Goal: Information Seeking & Learning: Learn about a topic

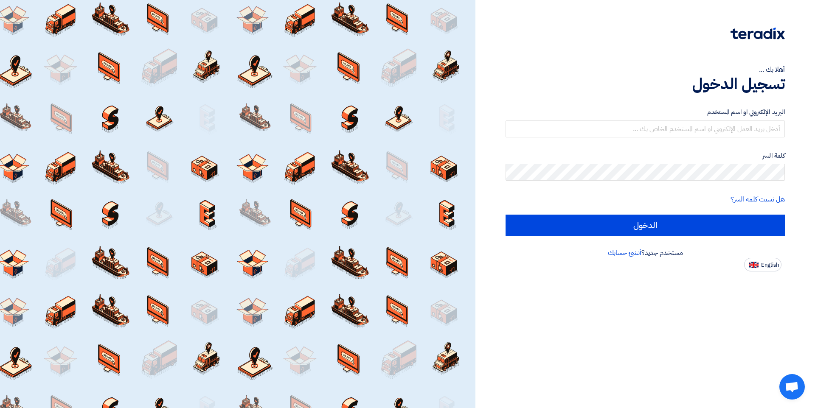
type input "[EMAIL_ADDRESS][DOMAIN_NAME]"
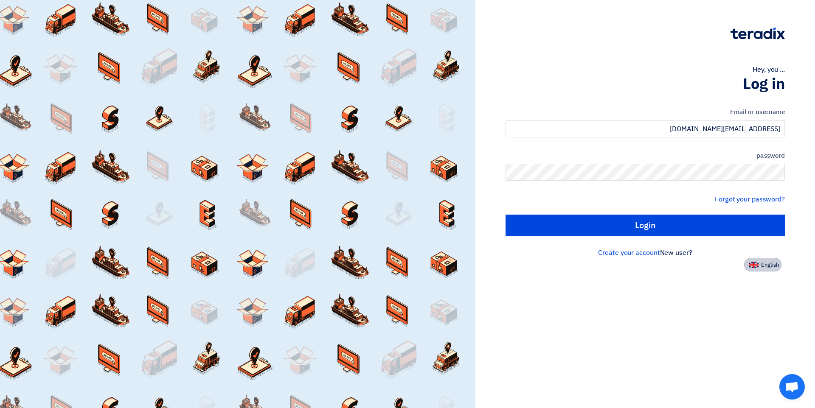
click at [755, 263] on img at bounding box center [753, 265] width 9 height 6
type input "Sign in"
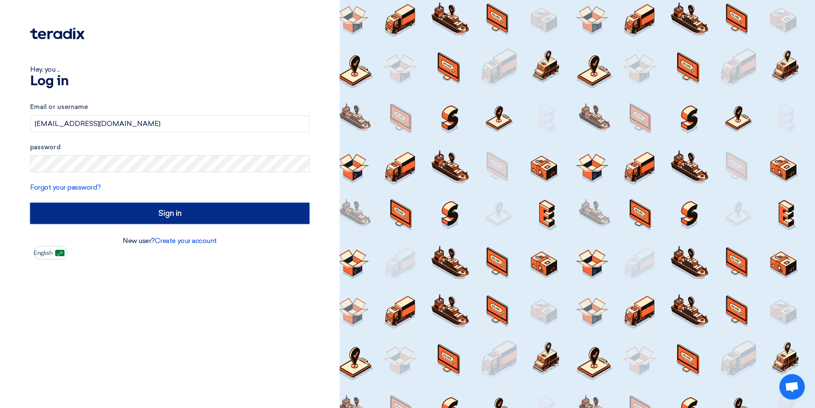
click at [285, 216] on input "Sign in" at bounding box center [169, 213] width 279 height 21
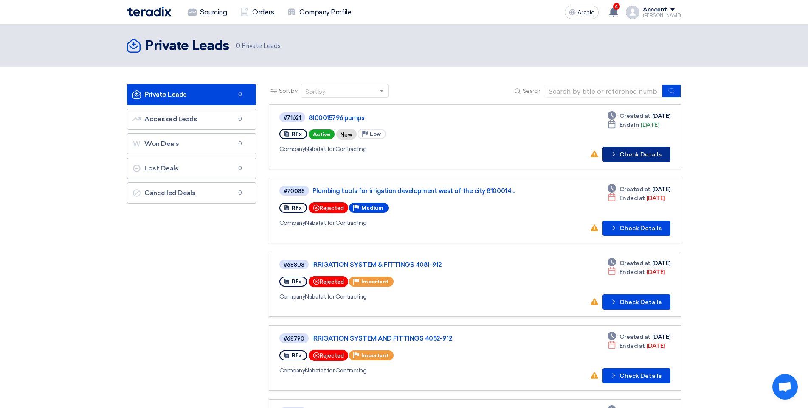
click at [634, 148] on button "Check details Check Details" at bounding box center [636, 154] width 68 height 15
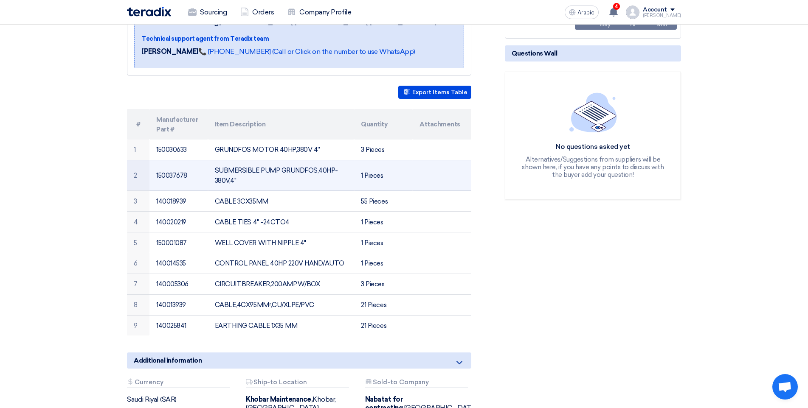
scroll to position [170, 0]
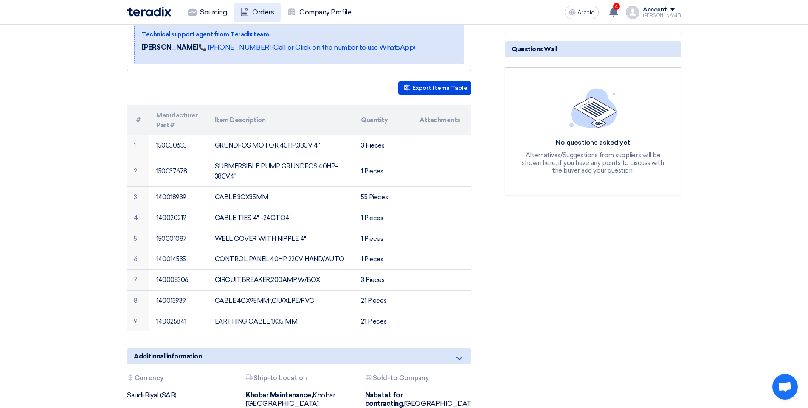
click at [238, 10] on link "Orders" at bounding box center [256, 12] width 47 height 19
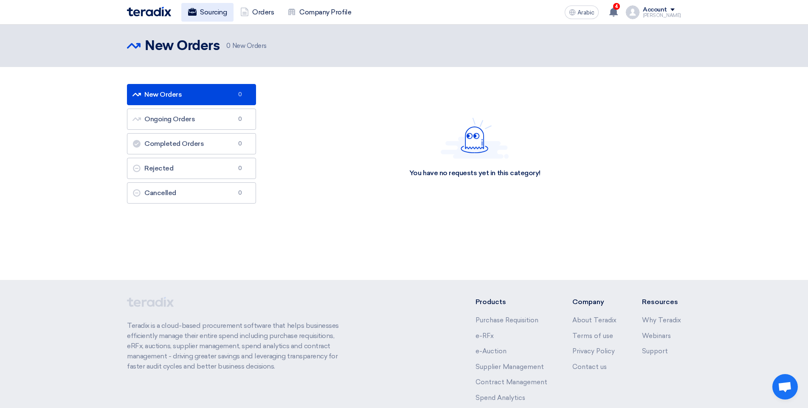
click at [220, 9] on font "Sourcing" at bounding box center [213, 12] width 27 height 8
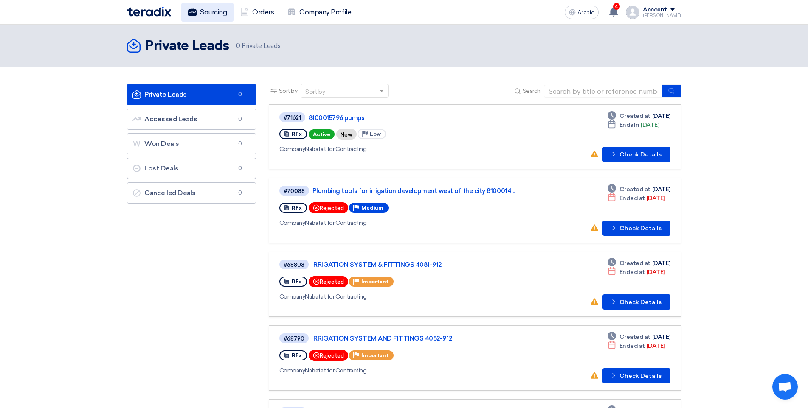
click at [219, 15] on font "Sourcing" at bounding box center [213, 12] width 27 height 8
click at [229, 125] on link "Accessed Leads Accessed Leads 0" at bounding box center [191, 119] width 129 height 21
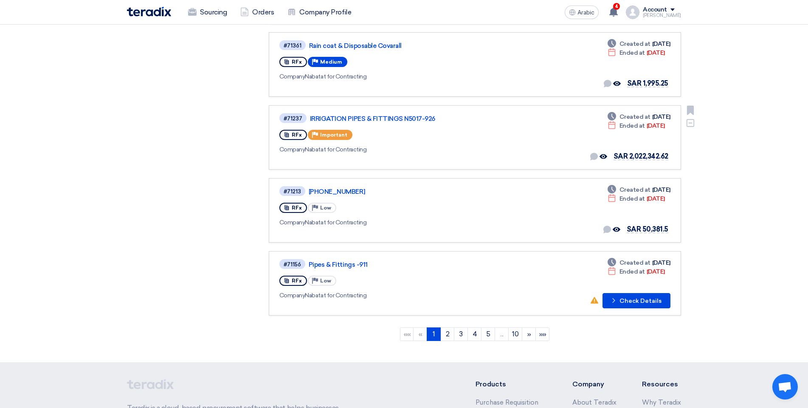
scroll to position [552, 0]
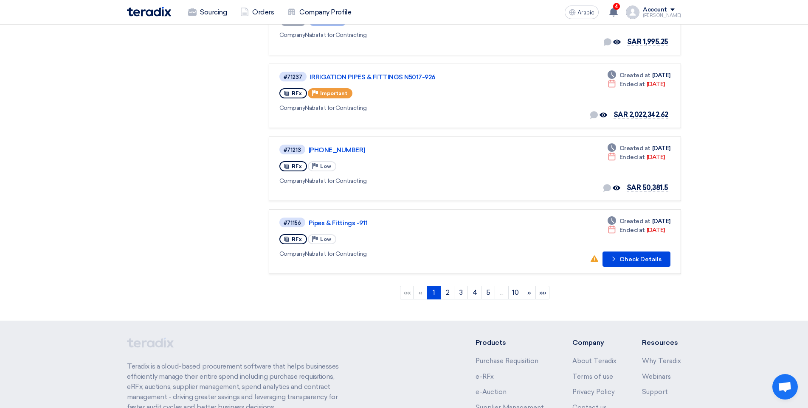
click at [445, 286] on ngb-pagination "«« « 1 (current) 2 3 4 5 ... 10 » »»" at bounding box center [475, 293] width 412 height 21
click at [446, 287] on link "2" at bounding box center [447, 293] width 14 height 14
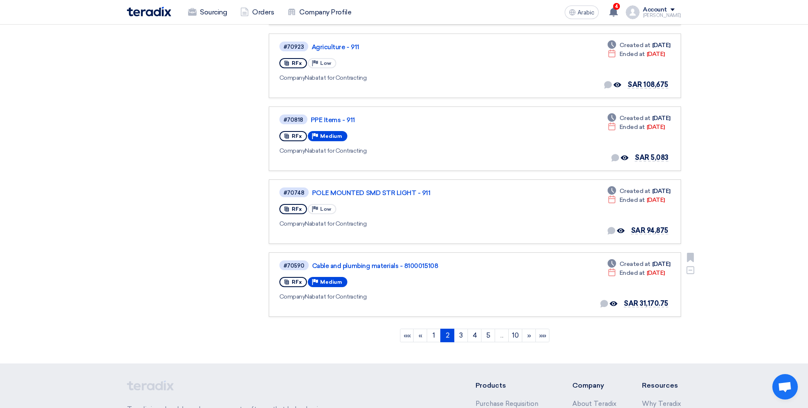
scroll to position [509, 0]
click at [460, 333] on font "3" at bounding box center [460, 335] width 3 height 8
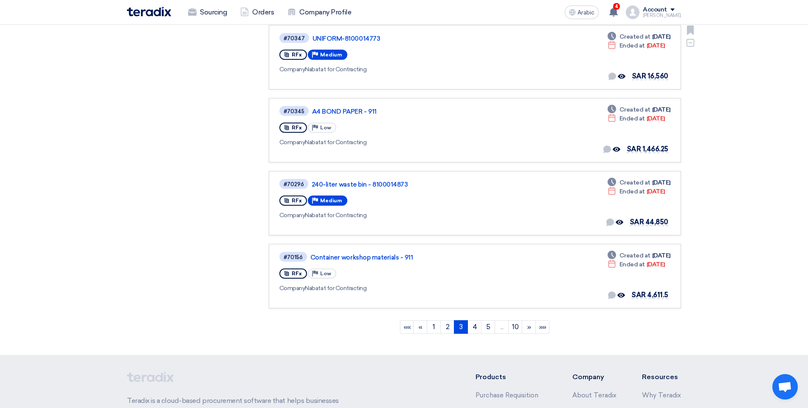
scroll to position [552, 0]
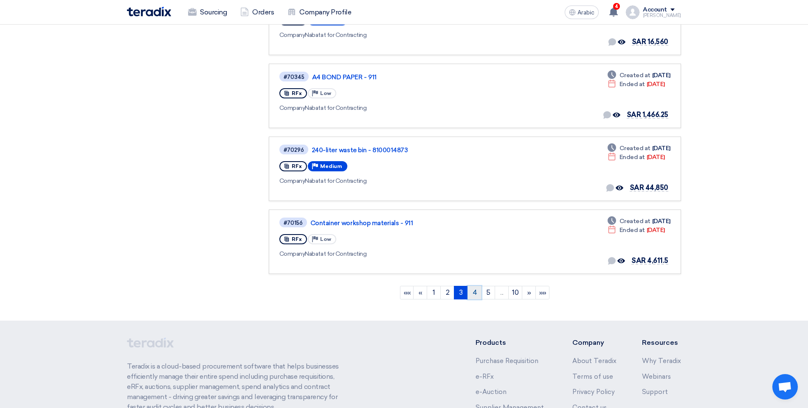
click at [474, 292] on font "4" at bounding box center [474, 293] width 5 height 8
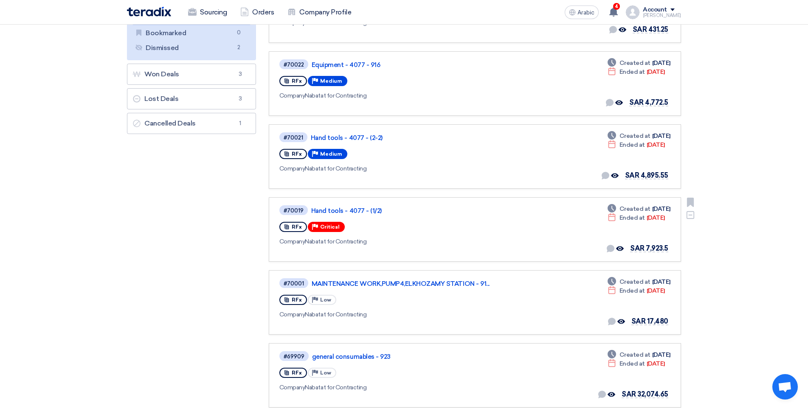
scroll to position [127, 0]
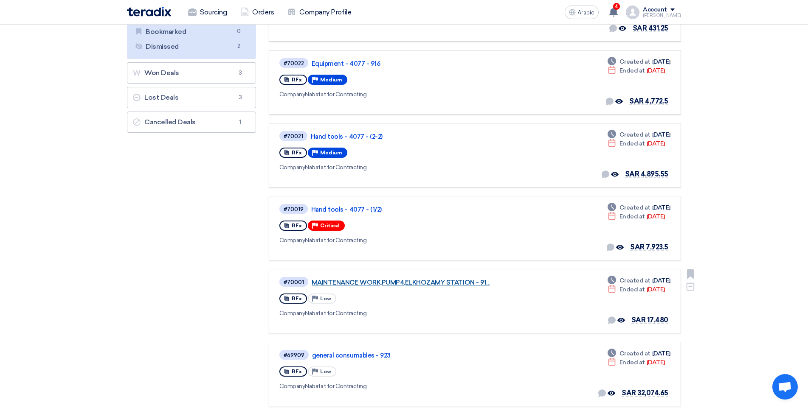
click at [391, 286] on font "MAINTENANCE WORK,PUMP4,ELKHOZAMY STATION - 91..." at bounding box center [400, 283] width 178 height 8
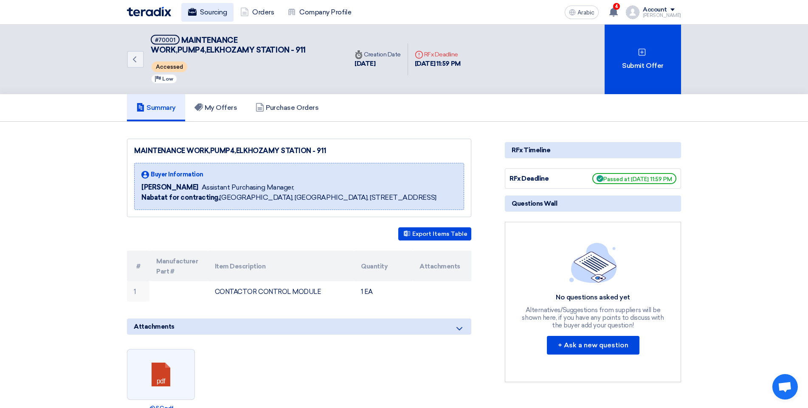
click at [219, 10] on font "Sourcing" at bounding box center [213, 12] width 27 height 8
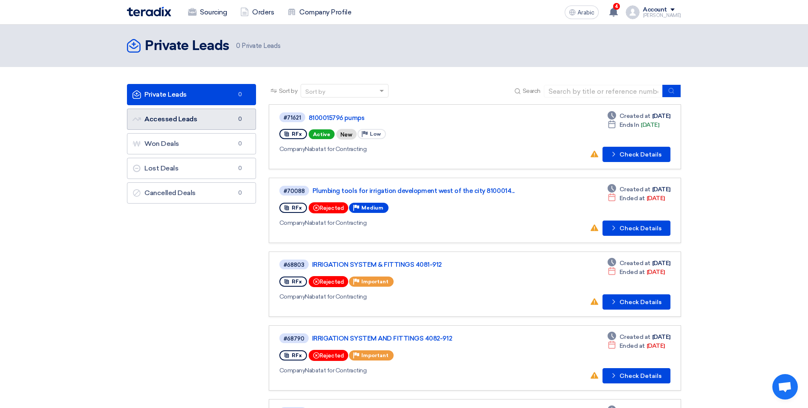
click at [221, 110] on link "Accessed Leads Accessed Leads 0" at bounding box center [191, 119] width 129 height 21
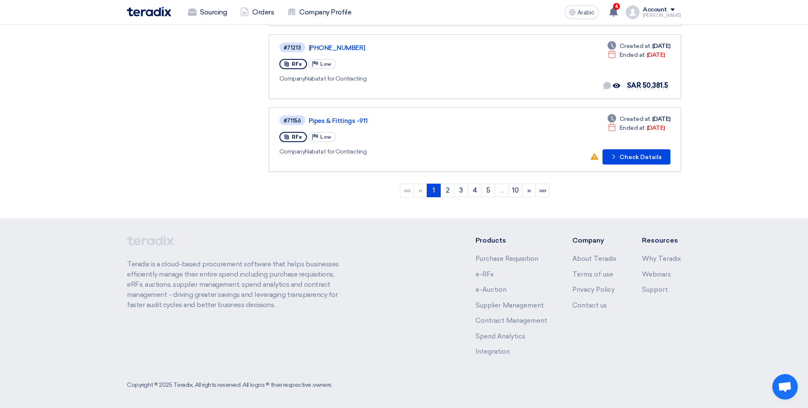
scroll to position [656, 0]
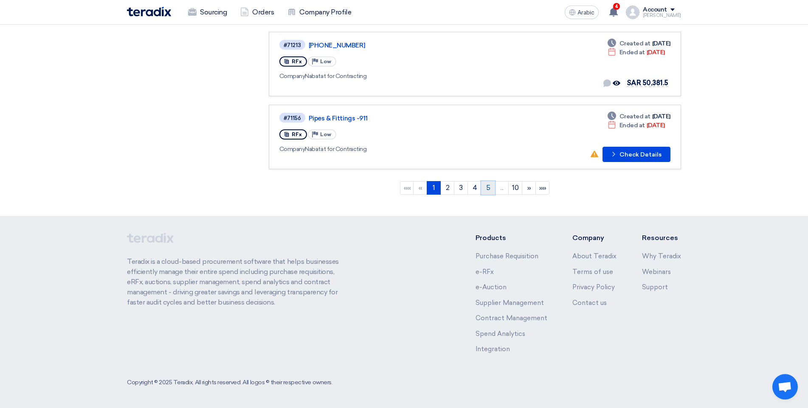
click at [488, 194] on link "5" at bounding box center [488, 188] width 14 height 14
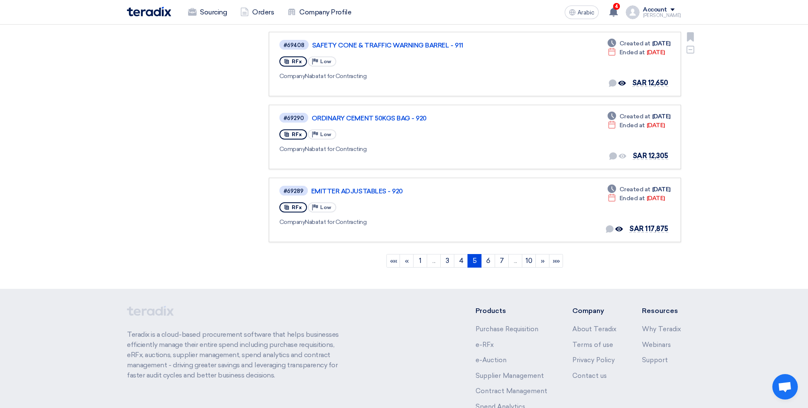
scroll to position [594, 0]
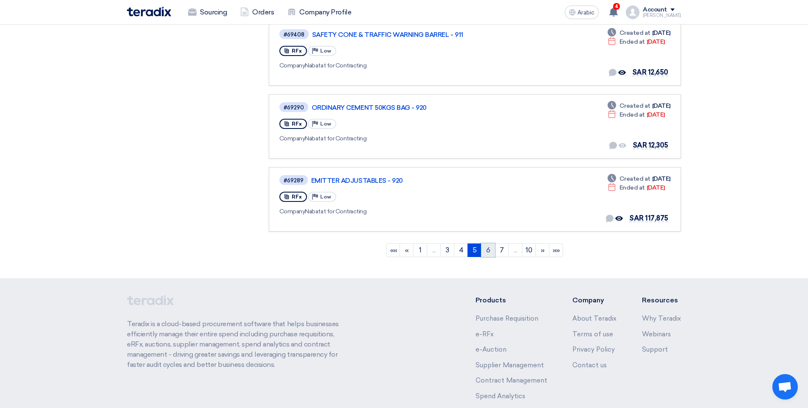
click at [493, 252] on link "6" at bounding box center [488, 251] width 14 height 14
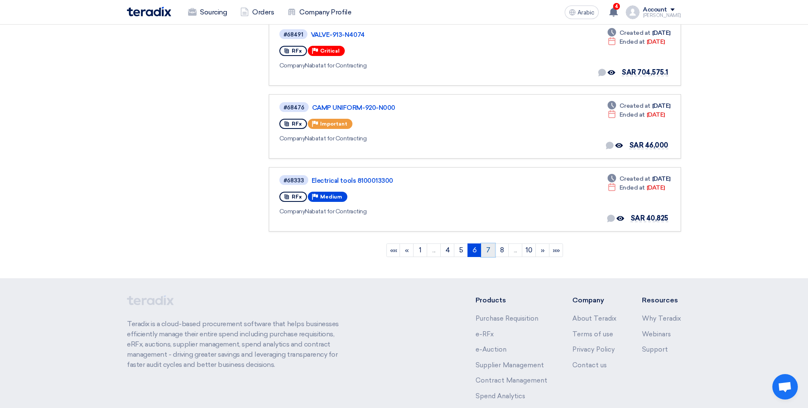
click at [490, 250] on link "7" at bounding box center [488, 251] width 14 height 14
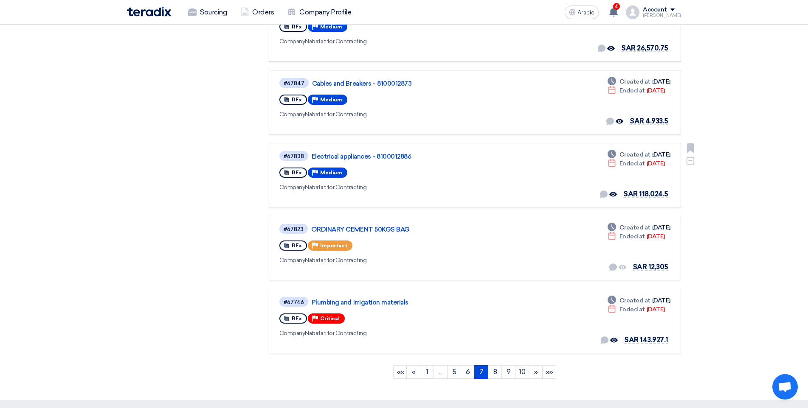
scroll to position [485, 0]
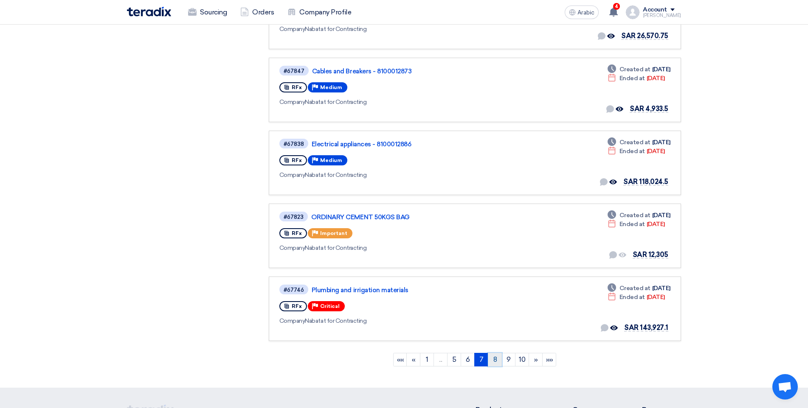
click at [497, 356] on link "8" at bounding box center [495, 360] width 14 height 14
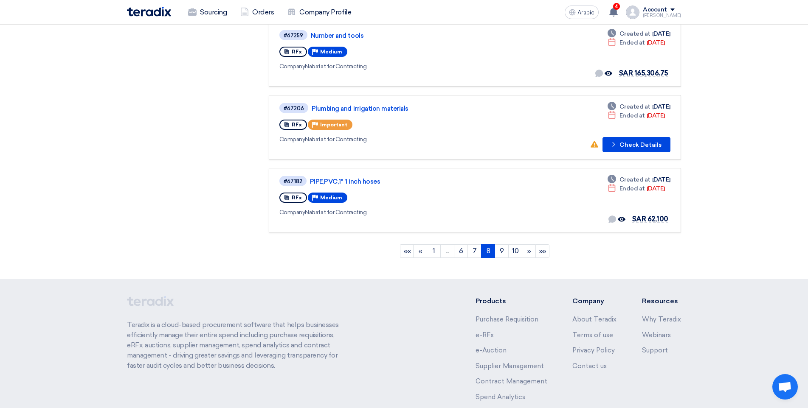
scroll to position [594, 0]
click at [497, 256] on link "9" at bounding box center [501, 251] width 14 height 14
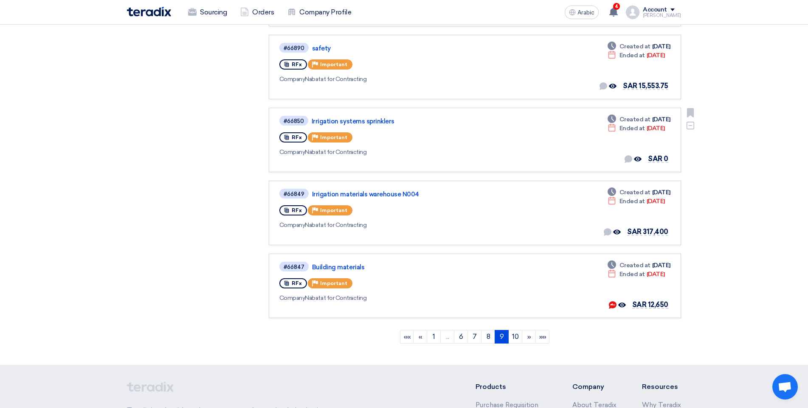
scroll to position [509, 0]
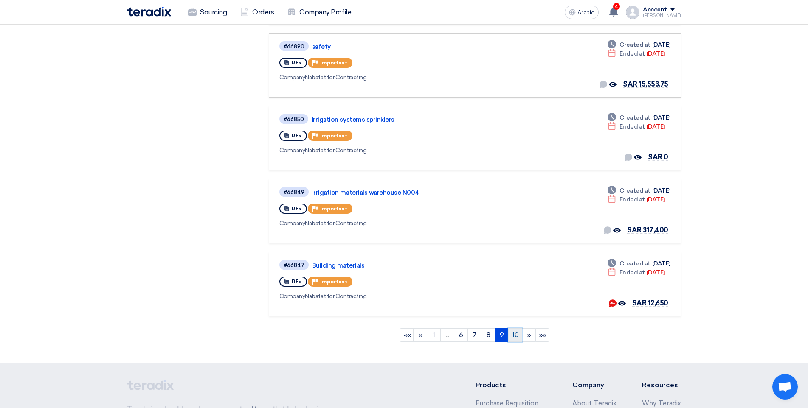
click at [516, 333] on font "10" at bounding box center [515, 335] width 6 height 8
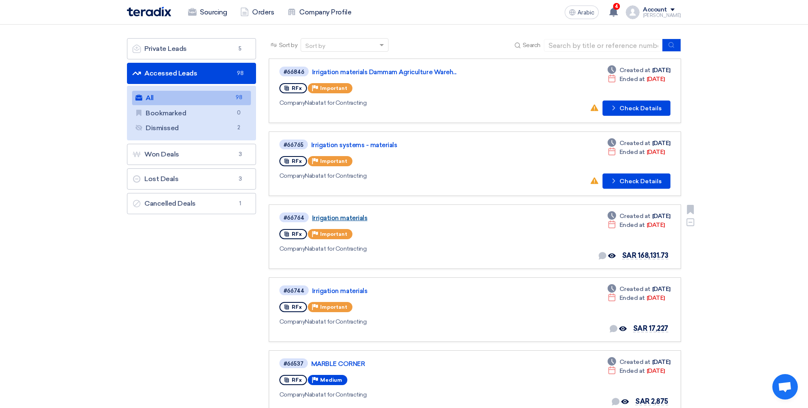
scroll to position [44, 0]
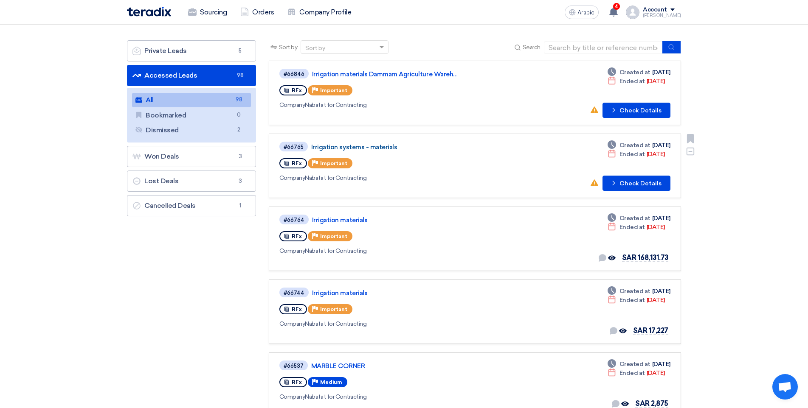
click at [356, 146] on font "Irrigation systems - materials" at bounding box center [354, 147] width 86 height 8
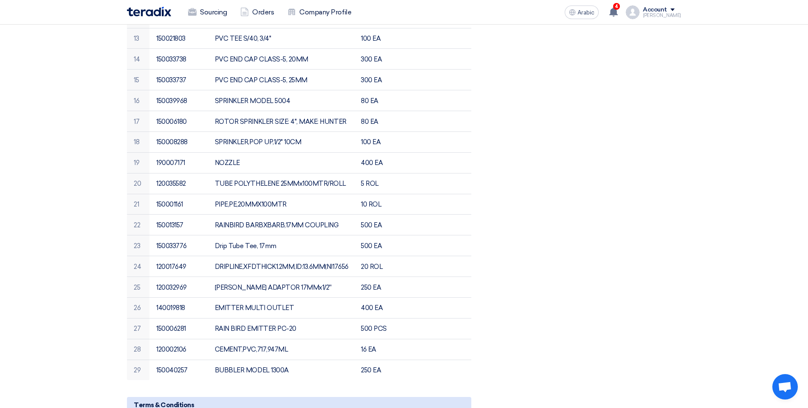
scroll to position [573, 0]
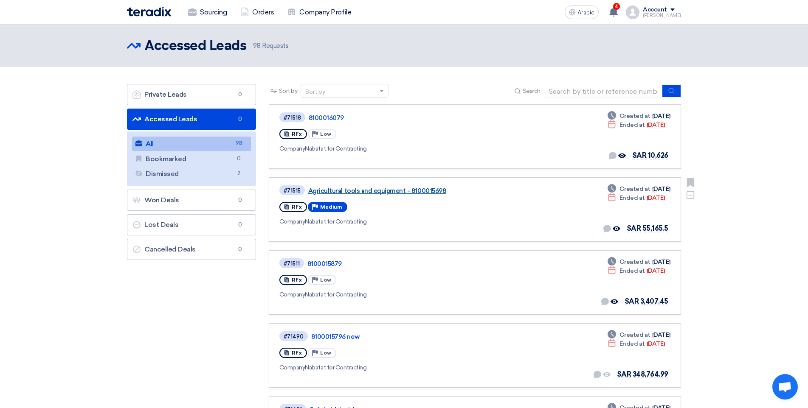
click at [404, 191] on font "Agricultural tools and equipment - 8100015698" at bounding box center [376, 191] width 137 height 8
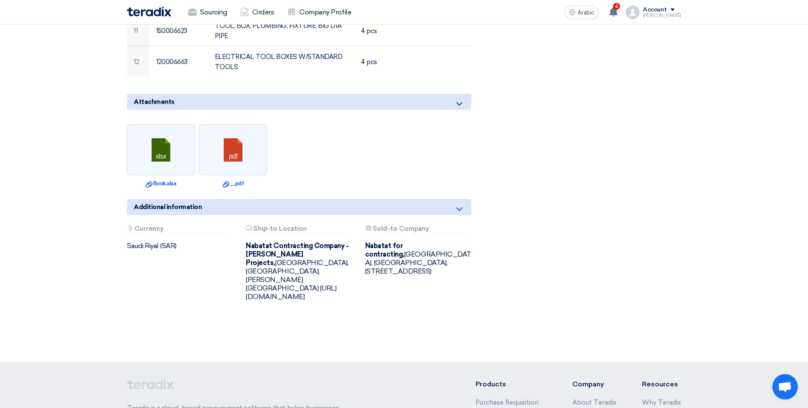
scroll to position [509, 0]
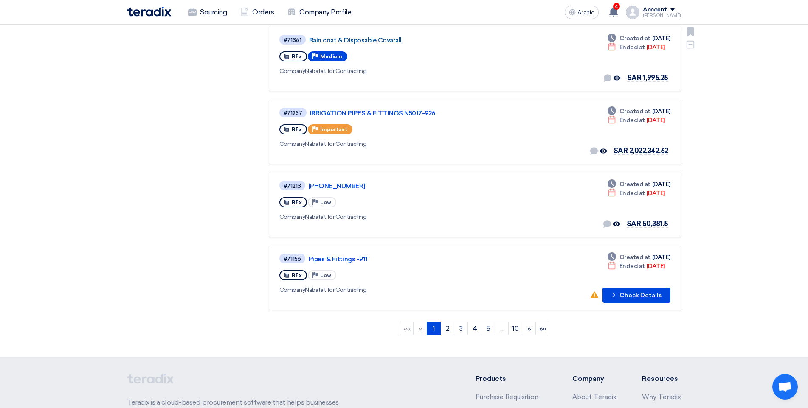
scroll to position [589, 0]
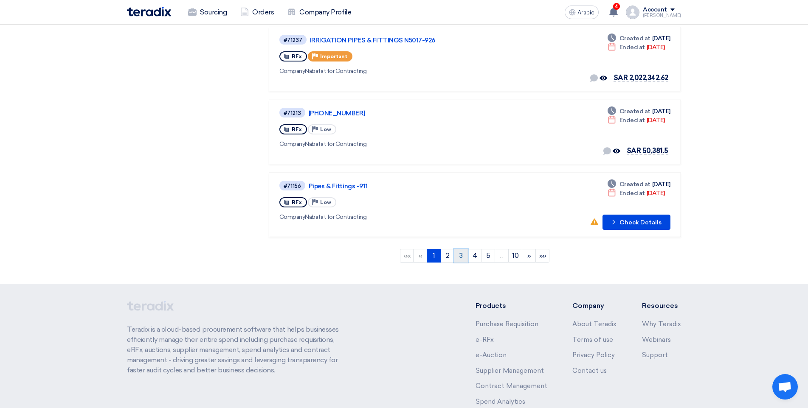
click at [454, 258] on link "3" at bounding box center [461, 256] width 14 height 14
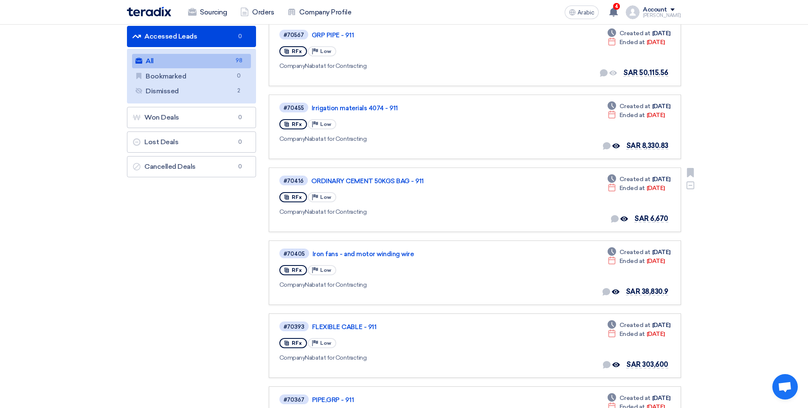
scroll to position [85, 0]
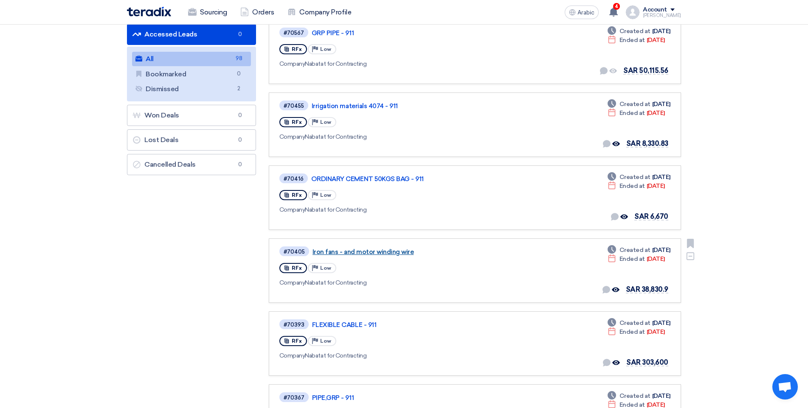
click at [383, 252] on font "Iron fans - and motor winding wire" at bounding box center [362, 252] width 101 height 8
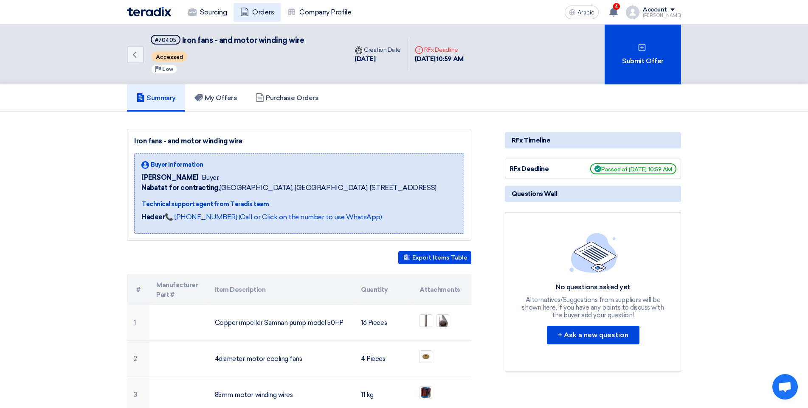
click at [272, 16] on font "Orders" at bounding box center [263, 12] width 22 height 10
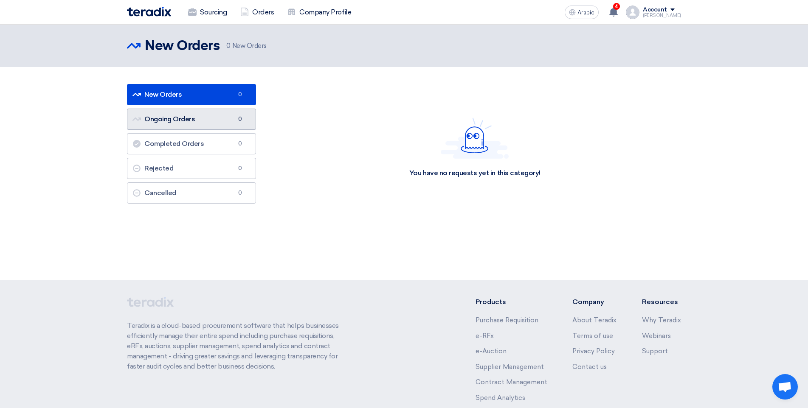
click at [222, 121] on link "Ongoing Orders Ongoing Orders 0" at bounding box center [191, 119] width 129 height 21
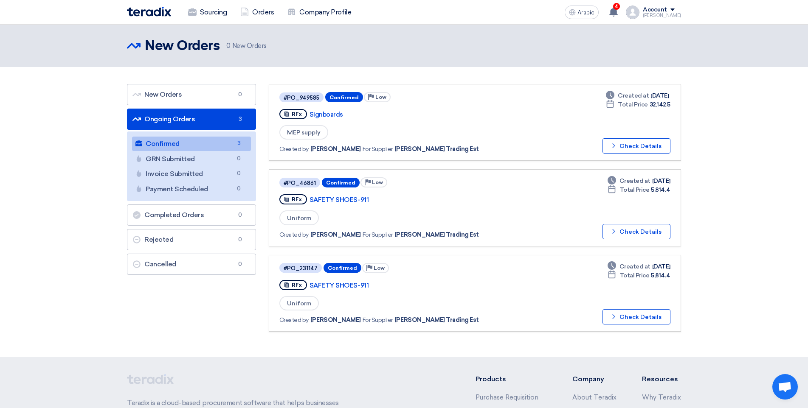
click at [207, 111] on link "Ongoing Orders Ongoing Orders 3" at bounding box center [191, 119] width 129 height 21
drag, startPoint x: 483, startPoint y: 362, endPoint x: 457, endPoint y: 352, distance: 28.5
click at [209, 101] on link "New Orders New Orders 0" at bounding box center [191, 94] width 129 height 21
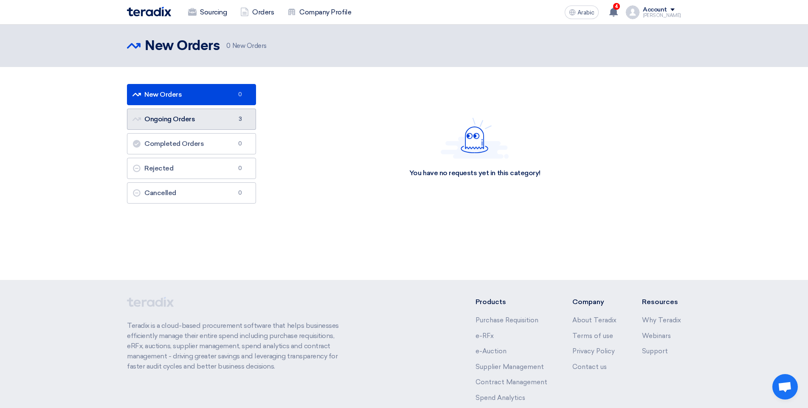
click at [197, 118] on link "Ongoing Orders Ongoing Orders 3" at bounding box center [191, 119] width 129 height 21
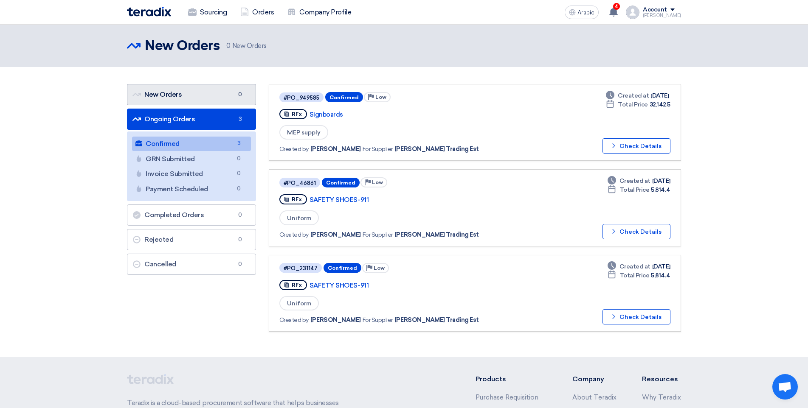
click at [205, 100] on link "New Orders New Orders 0" at bounding box center [191, 94] width 129 height 21
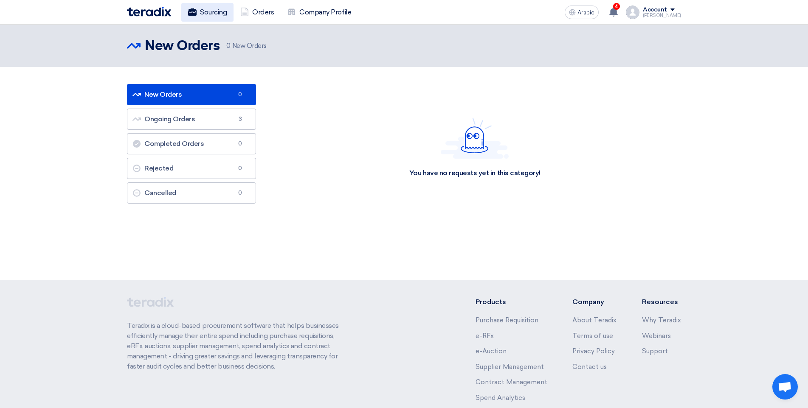
click at [192, 15] on use at bounding box center [192, 12] width 8 height 8
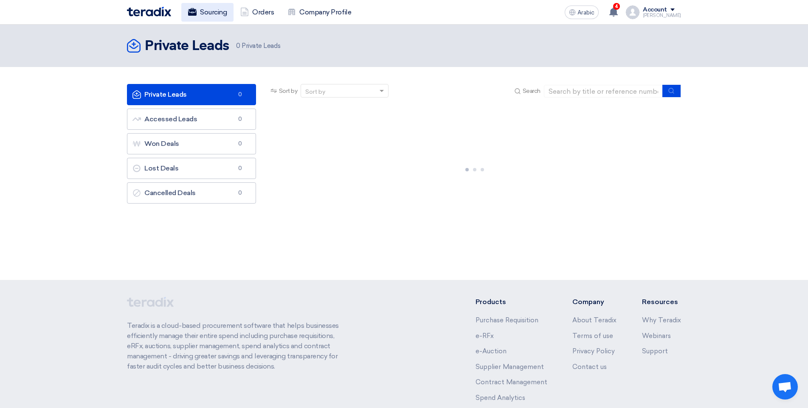
click at [219, 13] on font "Sourcing" at bounding box center [213, 12] width 27 height 8
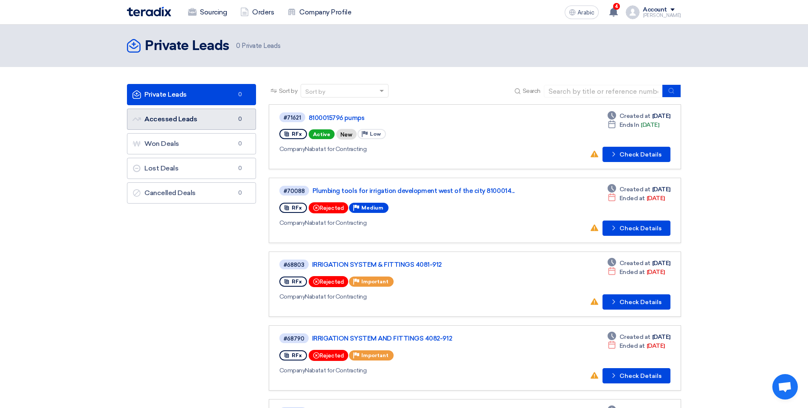
click at [192, 115] on link "Accessed Leads Accessed Leads 0" at bounding box center [191, 119] width 129 height 21
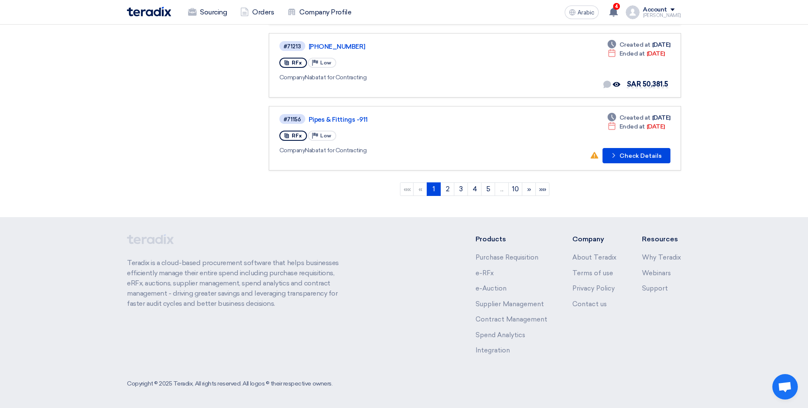
scroll to position [656, 0]
click at [461, 188] on font "3" at bounding box center [460, 188] width 3 height 8
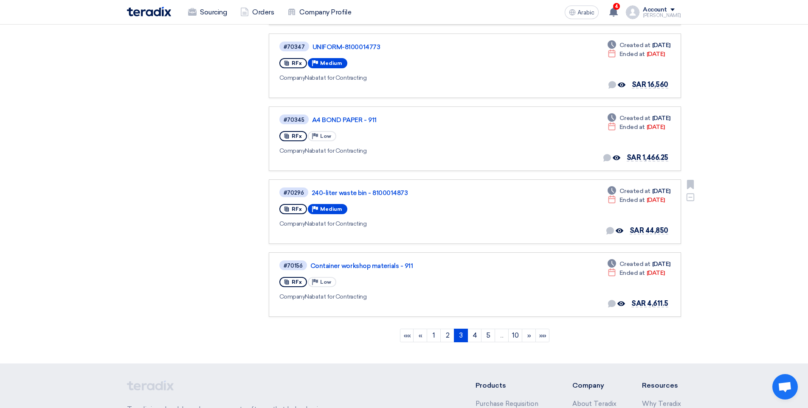
scroll to position [509, 0]
click at [481, 326] on ngb-pagination "«« « 1 2 3 (current) 4 5 ... 10 » »»" at bounding box center [475, 335] width 412 height 21
click at [477, 334] on link "4" at bounding box center [474, 335] width 14 height 14
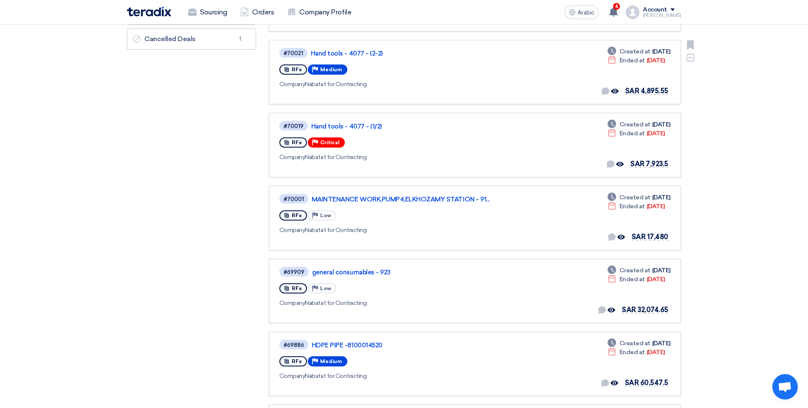
scroll to position [255, 0]
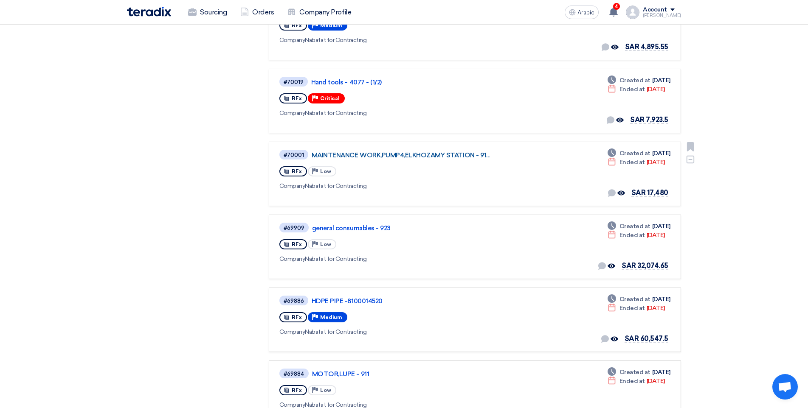
click at [421, 158] on font "MAINTENANCE WORK,PUMP4,ELKHOZAMY STATION - 91..." at bounding box center [400, 155] width 178 height 8
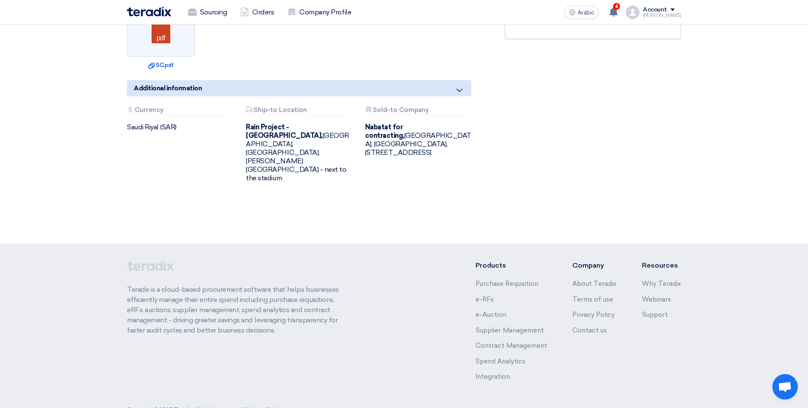
scroll to position [345, 0]
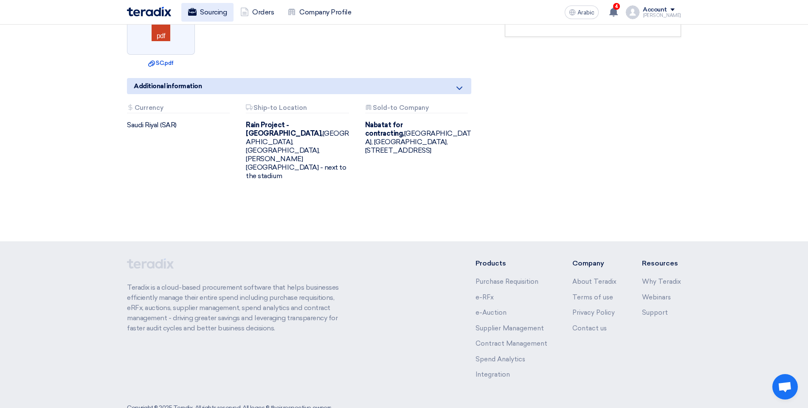
click at [220, 15] on font "Sourcing" at bounding box center [213, 12] width 27 height 8
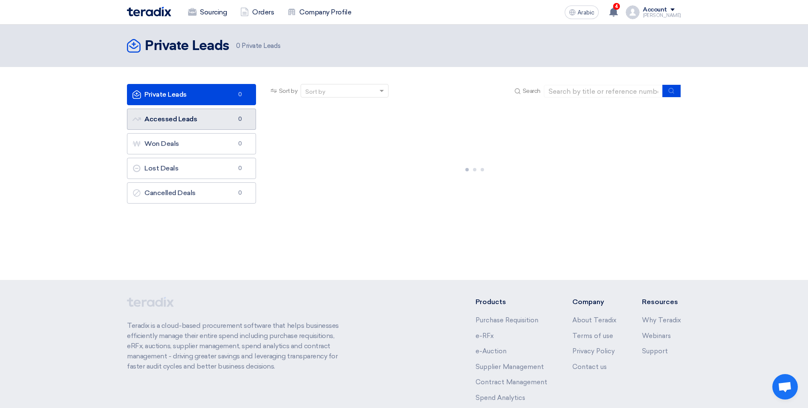
click at [195, 123] on link "Accessed Leads Accessed Leads 0" at bounding box center [191, 119] width 129 height 21
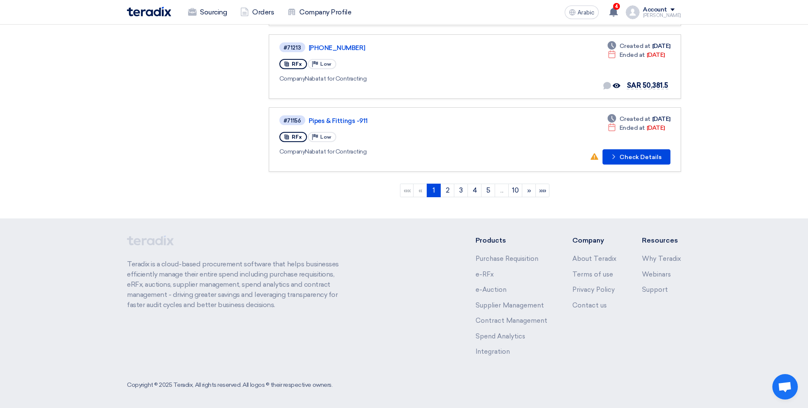
scroll to position [656, 0]
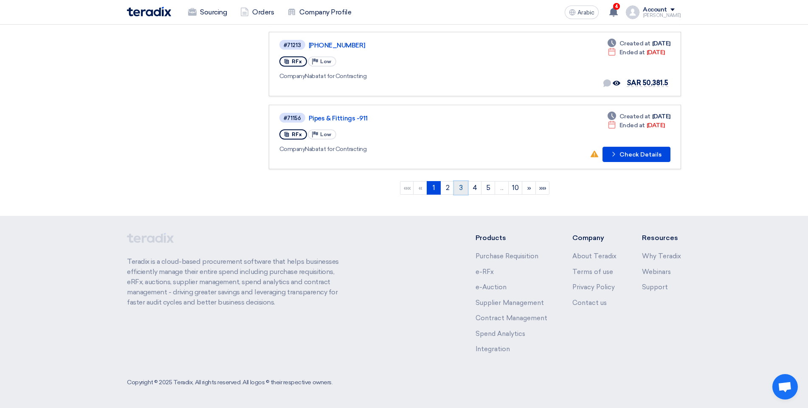
click at [460, 190] on font "3" at bounding box center [460, 188] width 3 height 8
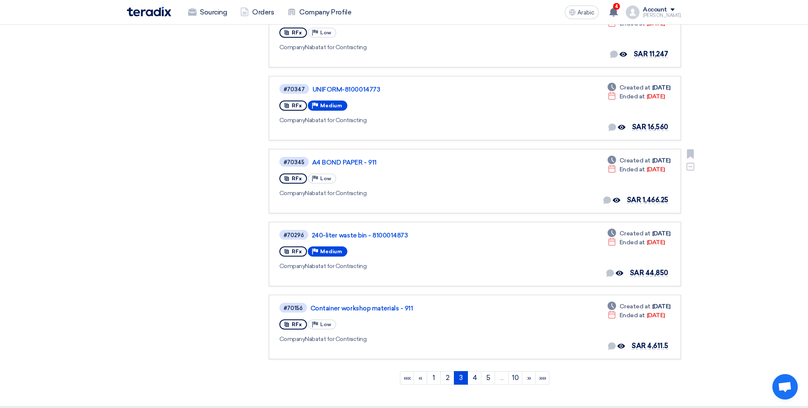
scroll to position [467, 0]
click at [477, 376] on link "4" at bounding box center [474, 378] width 14 height 14
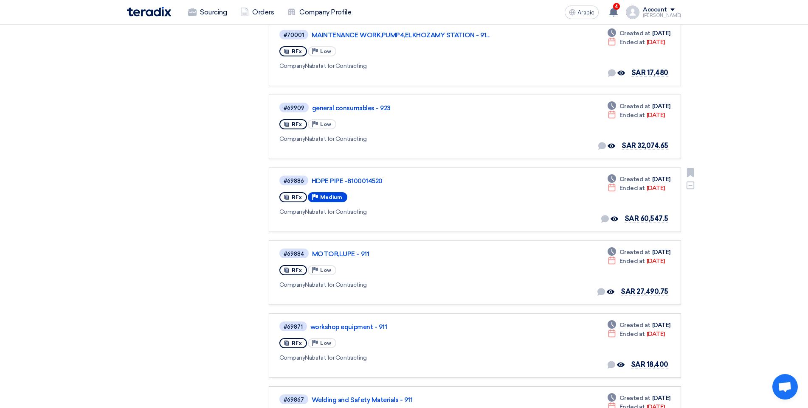
scroll to position [382, 0]
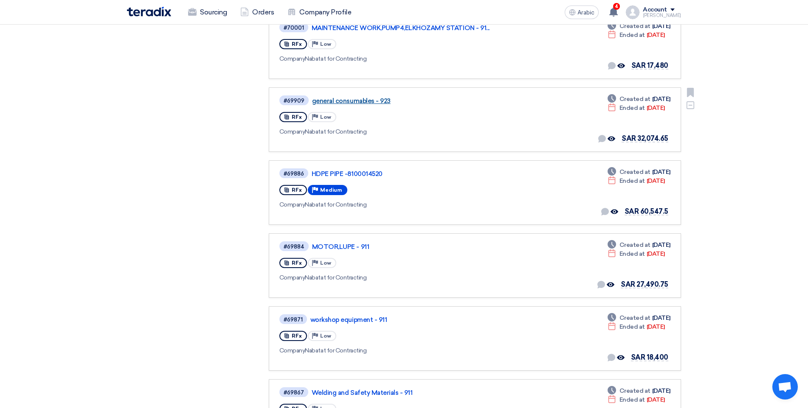
click at [358, 99] on font "general consumables - 923" at bounding box center [351, 101] width 79 height 8
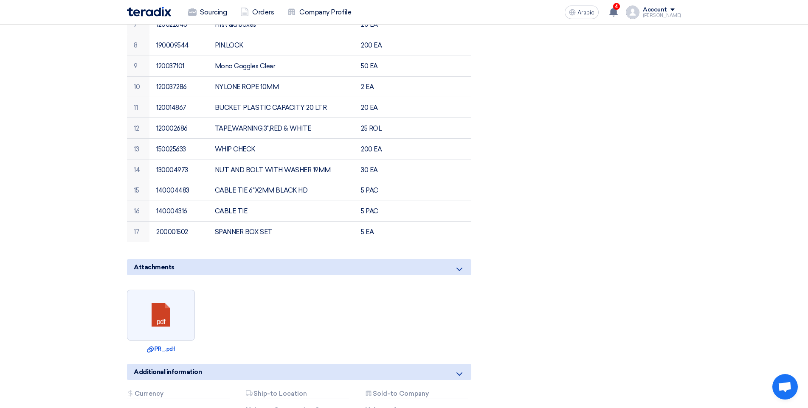
scroll to position [424, 0]
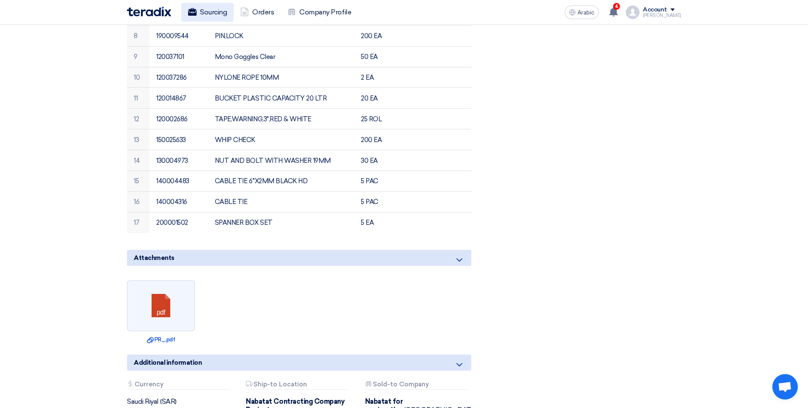
click at [200, 17] on font "Sourcing" at bounding box center [213, 12] width 27 height 10
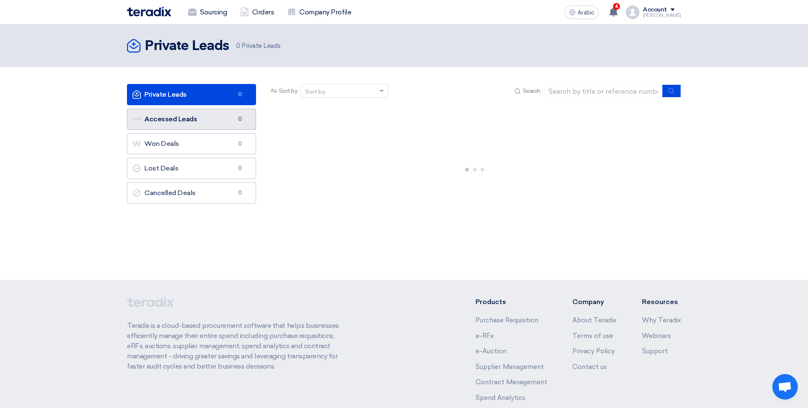
click at [196, 123] on link "Accessed Leads Accessed Leads 0" at bounding box center [191, 119] width 129 height 21
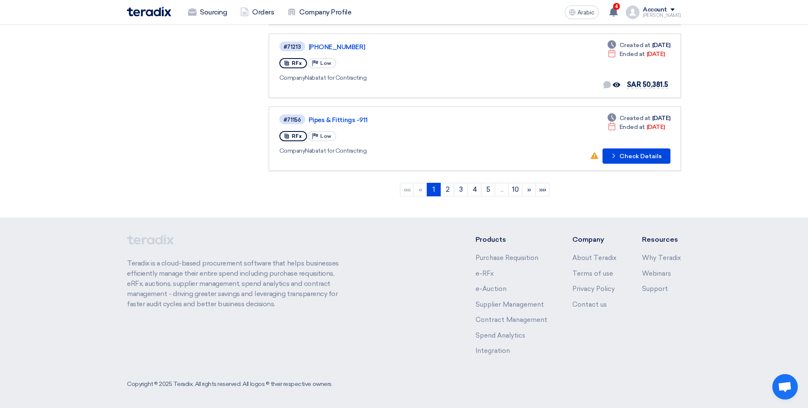
scroll to position [656, 0]
click at [485, 185] on link "5" at bounding box center [488, 188] width 14 height 14
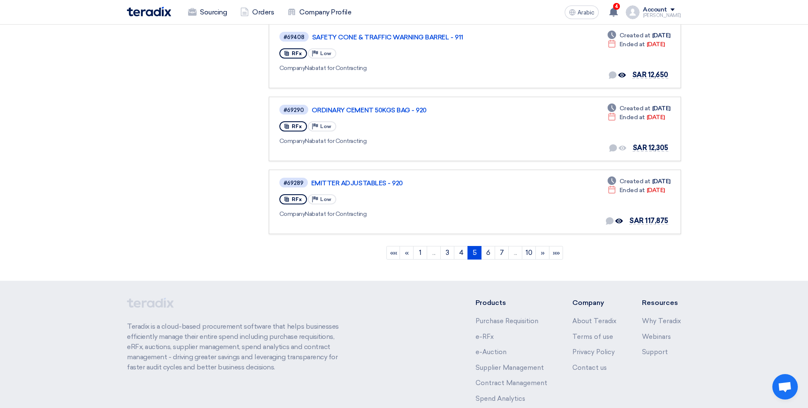
scroll to position [594, 0]
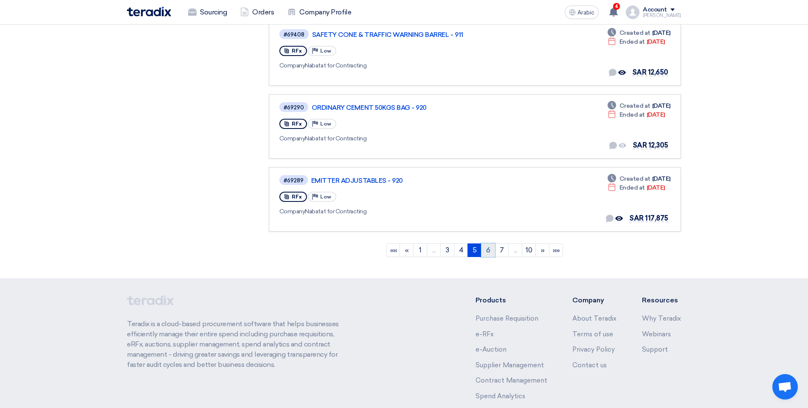
click at [488, 251] on font "6" at bounding box center [488, 250] width 4 height 8
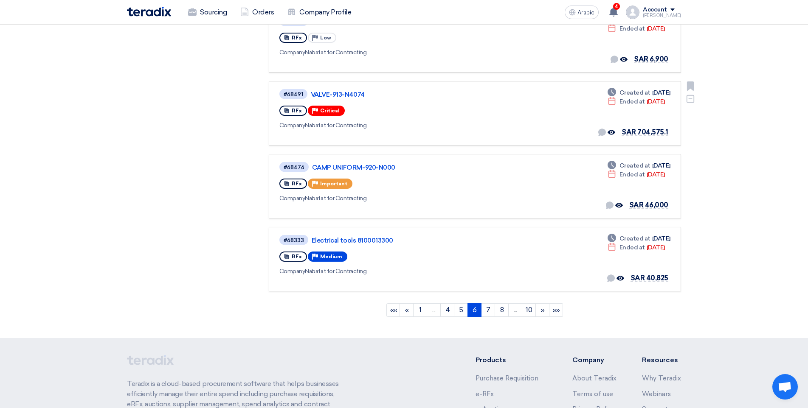
scroll to position [552, 0]
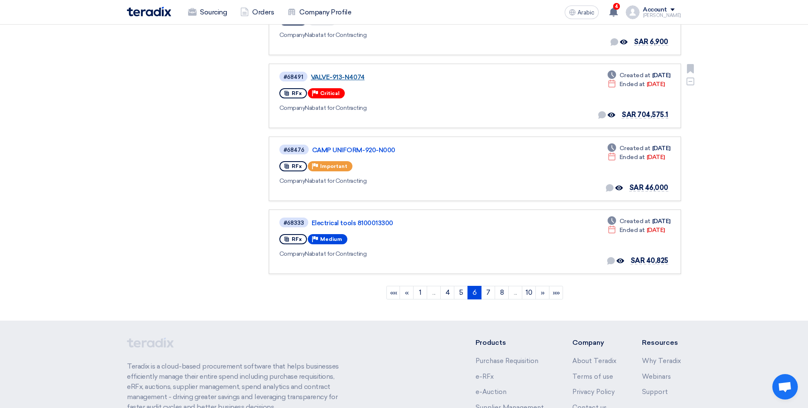
click at [352, 77] on font "VALVE-913-N4074" at bounding box center [338, 77] width 54 height 8
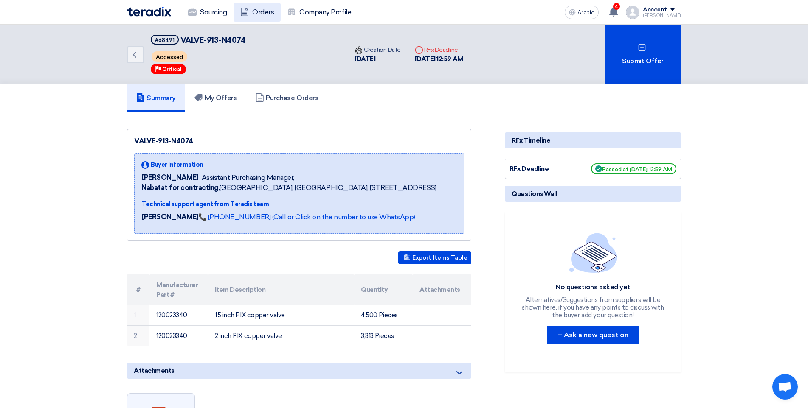
click at [258, 15] on font "Orders" at bounding box center [263, 12] width 22 height 8
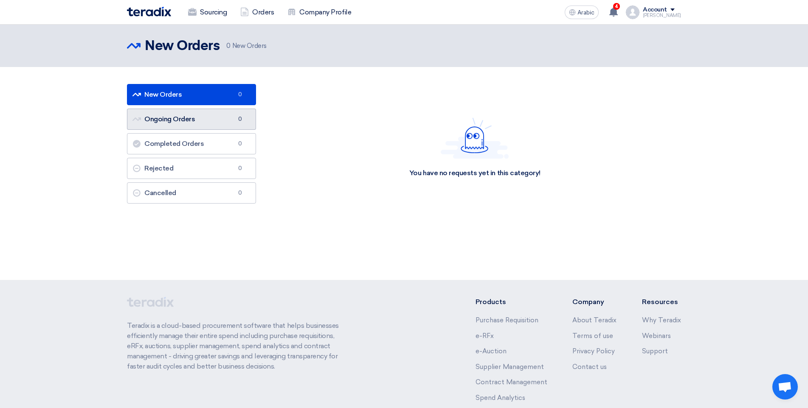
click at [197, 126] on link "Ongoing Orders Ongoing Orders 0" at bounding box center [191, 119] width 129 height 21
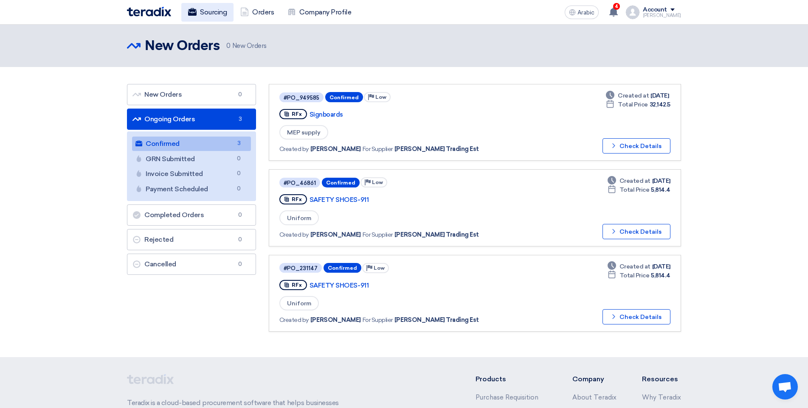
click at [211, 13] on font "Sourcing" at bounding box center [213, 12] width 27 height 8
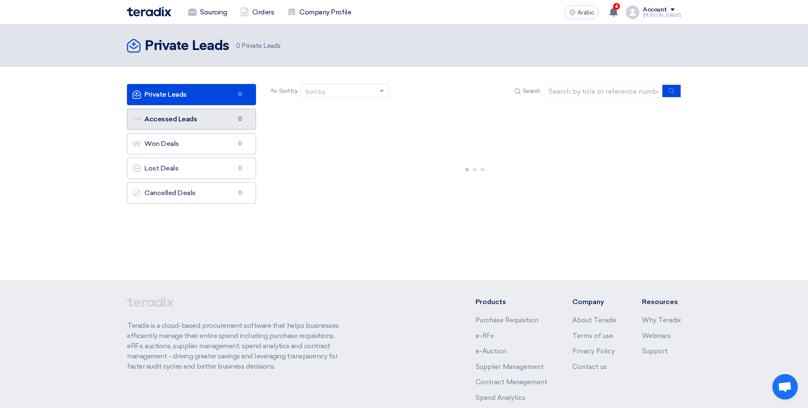
click at [208, 124] on link "Accessed Leads Accessed Leads 0" at bounding box center [191, 119] width 129 height 21
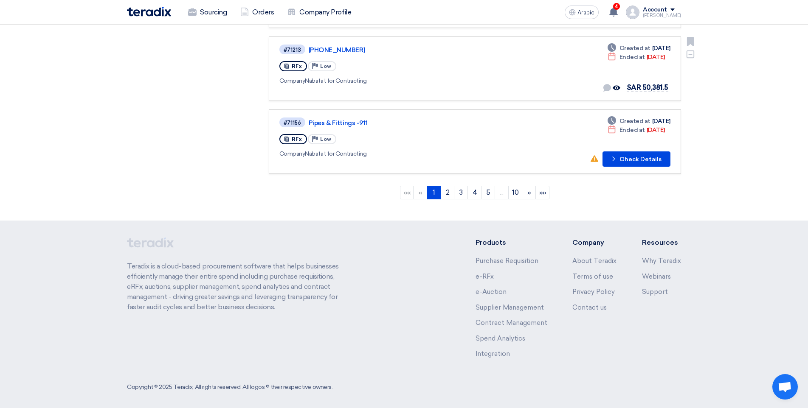
scroll to position [656, 0]
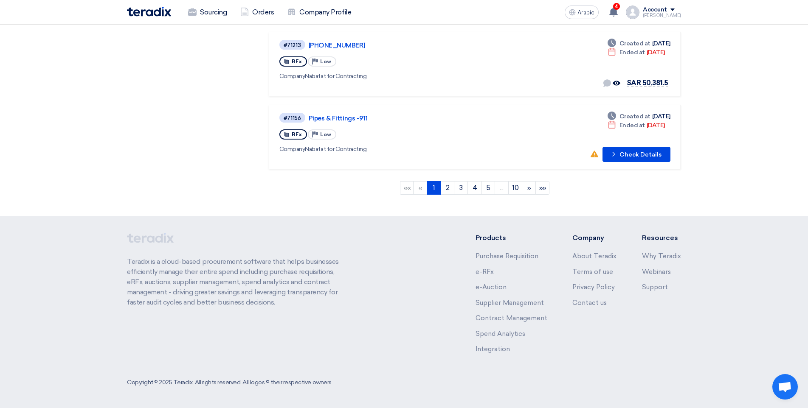
click at [491, 186] on link "5" at bounding box center [488, 188] width 14 height 14
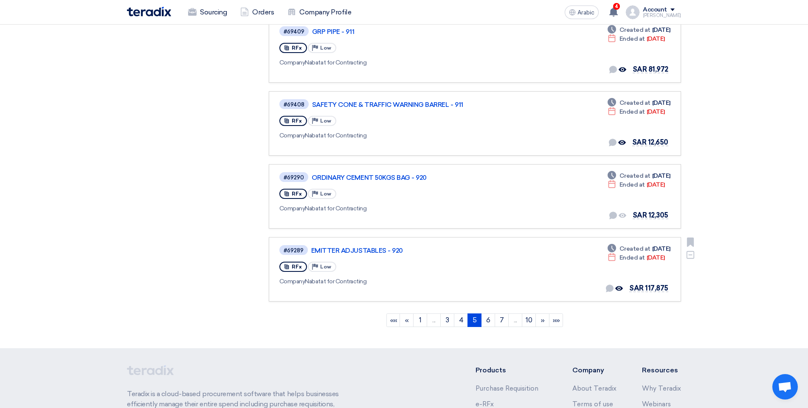
scroll to position [552, 0]
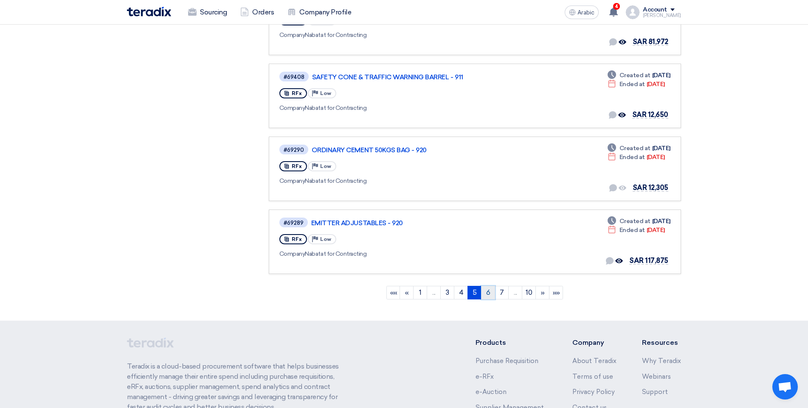
click at [484, 288] on link "6" at bounding box center [488, 293] width 14 height 14
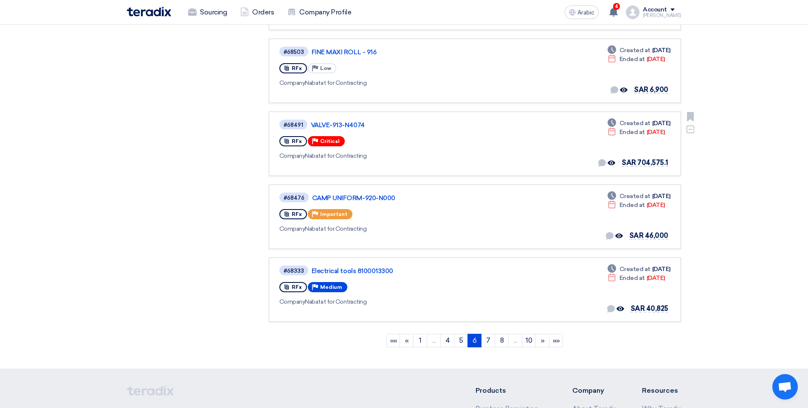
scroll to position [509, 0]
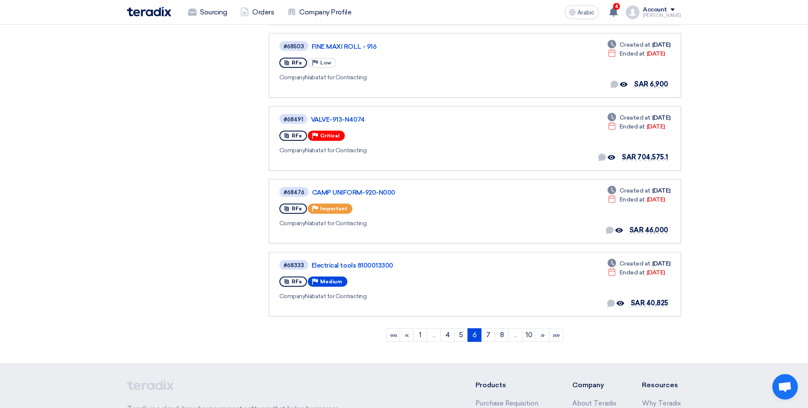
click at [491, 328] on ngb-pagination "«« « 1 ... 4 5 6 (current) 7 8 ... 10 » »»" at bounding box center [475, 335] width 412 height 21
click at [493, 339] on link "7" at bounding box center [488, 335] width 14 height 14
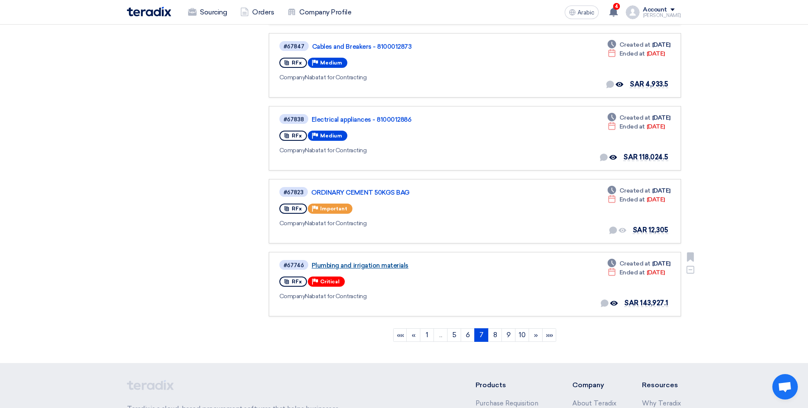
click at [385, 265] on font "Plumbing and irrigation materials" at bounding box center [359, 266] width 97 height 8
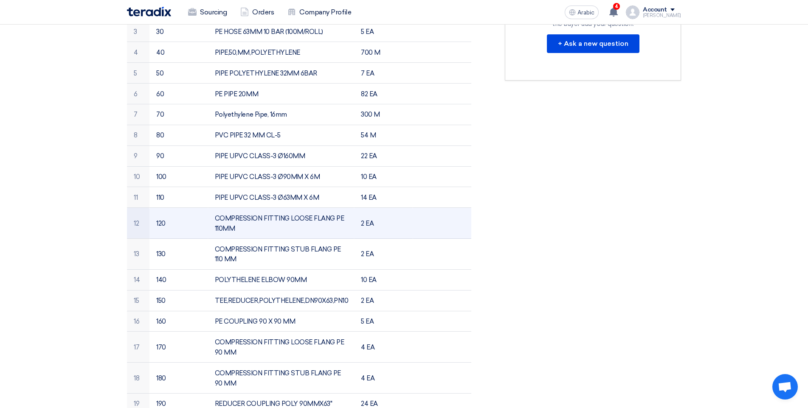
scroll to position [297, 0]
